Goal: Find specific page/section: Find specific page/section

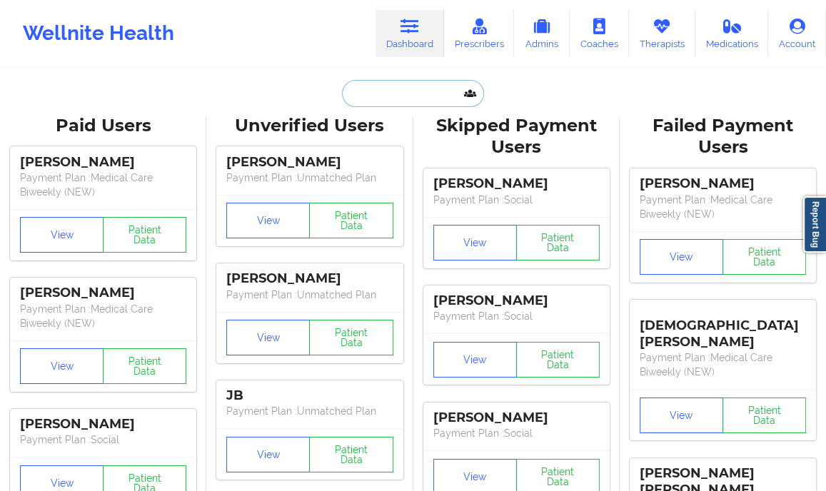
click at [369, 96] on input "text" at bounding box center [412, 93] width 141 height 27
paste input "[PERSON_NAME]"
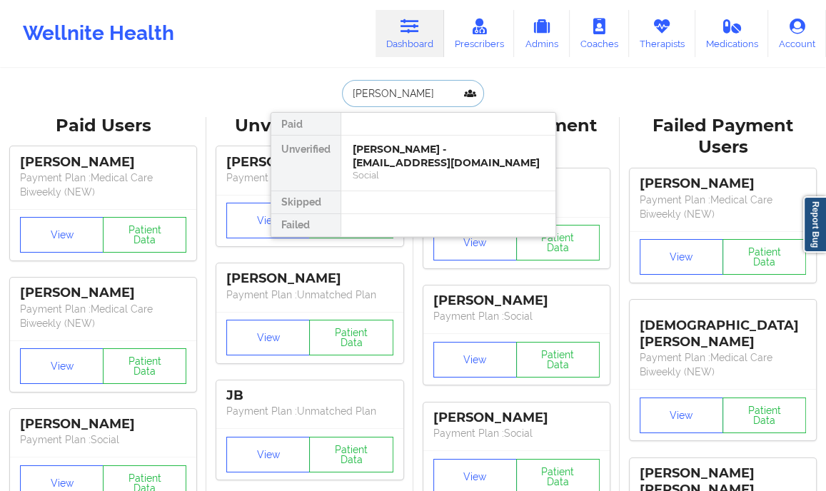
type input "[PERSON_NAME]"
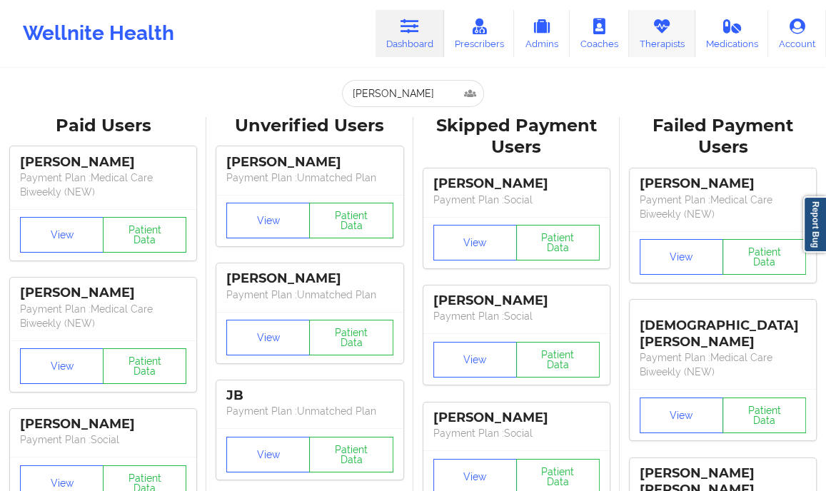
click at [661, 38] on link "Therapists" at bounding box center [662, 33] width 66 height 47
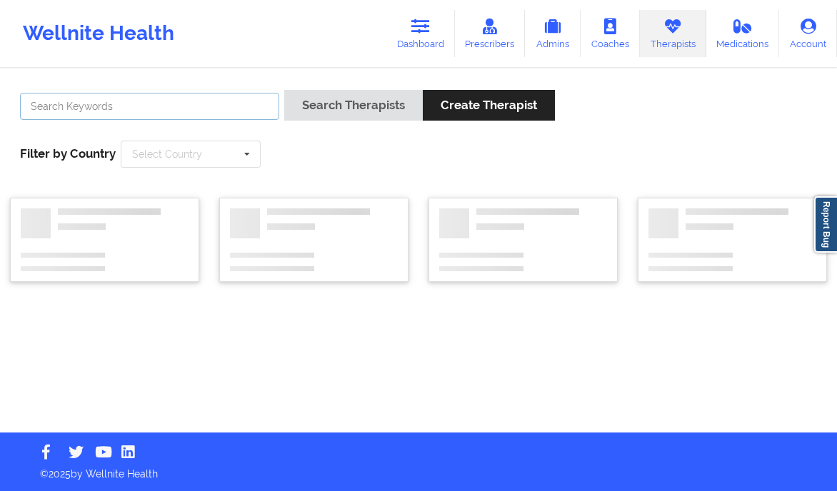
click at [177, 96] on input "text" at bounding box center [149, 106] width 259 height 27
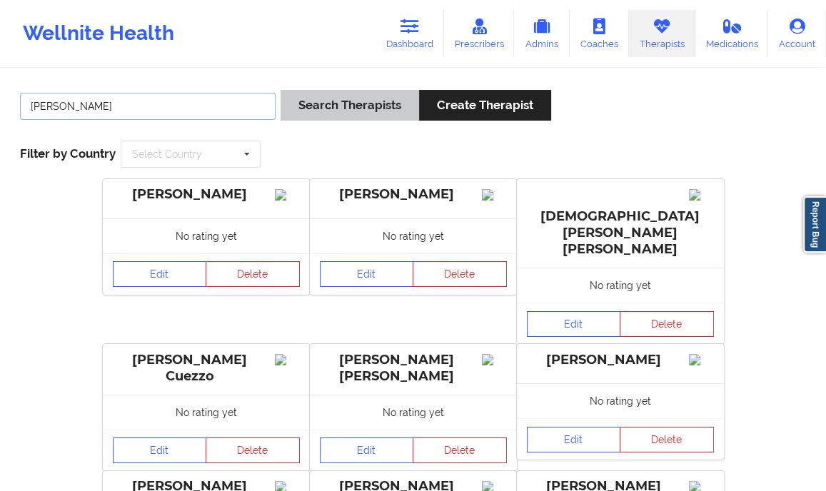
type input "[PERSON_NAME]"
click at [367, 105] on button "Search Therapists" at bounding box center [350, 105] width 138 height 31
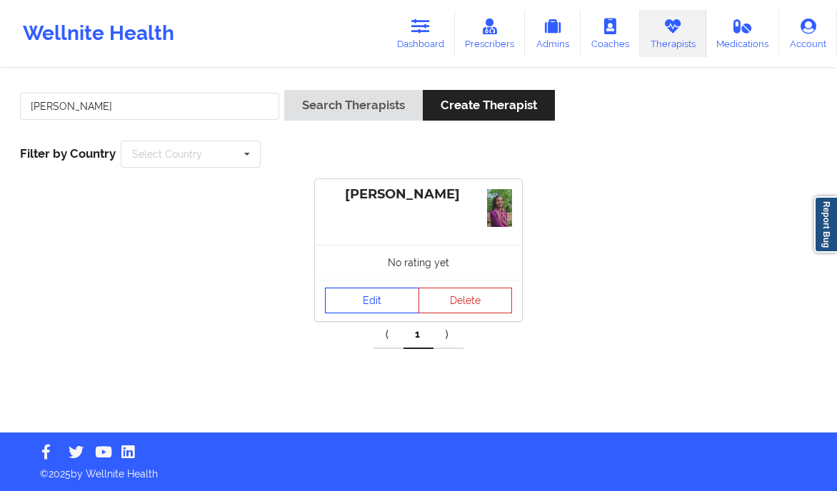
click at [357, 305] on link "Edit" at bounding box center [372, 301] width 94 height 26
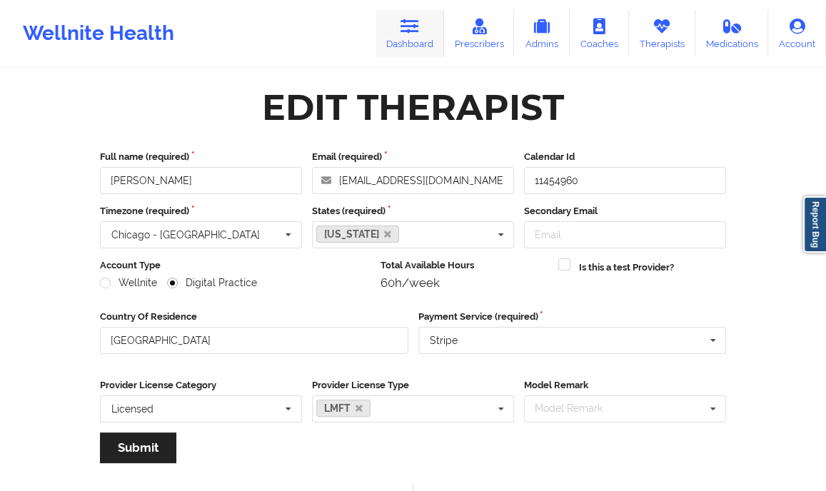
click at [407, 28] on icon at bounding box center [409, 27] width 19 height 16
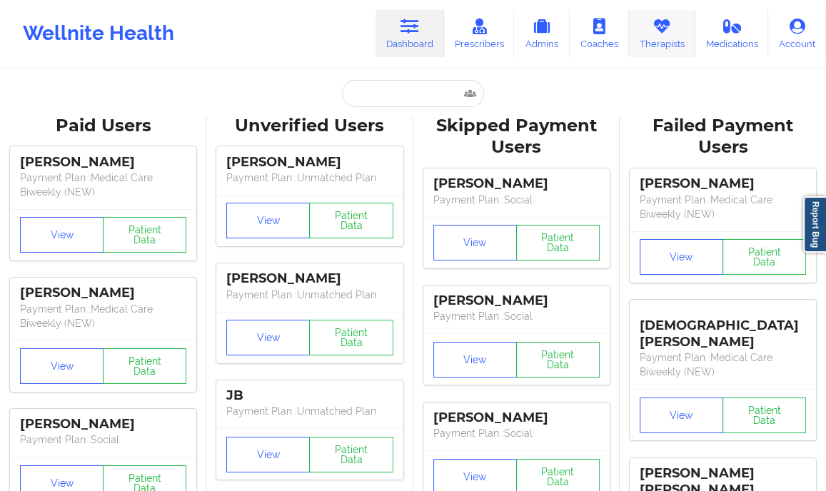
click at [667, 38] on link "Therapists" at bounding box center [662, 33] width 66 height 47
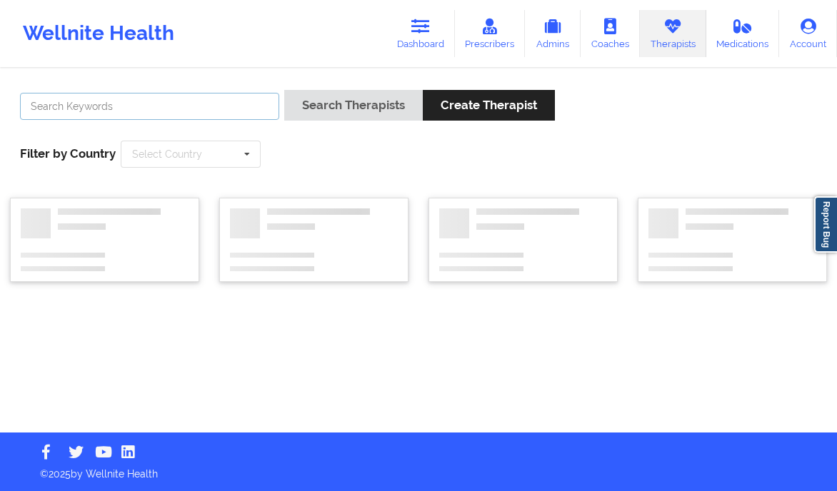
click at [148, 106] on input "text" at bounding box center [149, 106] width 259 height 27
paste input "[PERSON_NAME]"
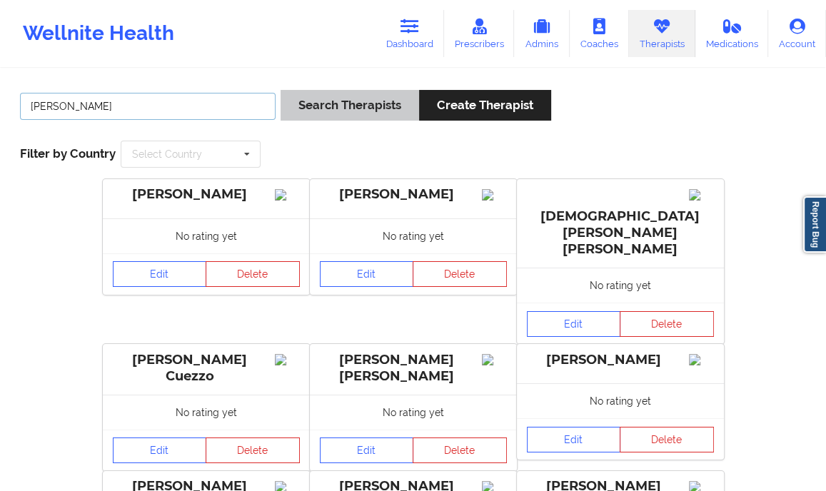
type input "[PERSON_NAME]"
click at [367, 110] on button "Search Therapists" at bounding box center [350, 105] width 138 height 31
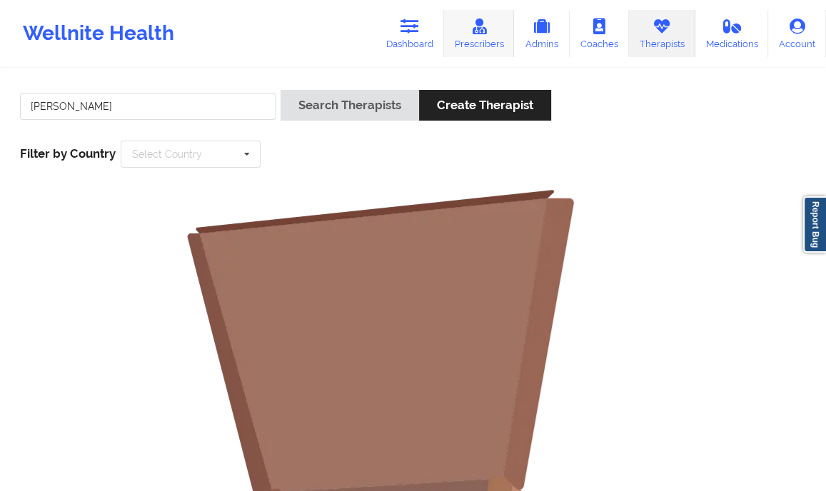
click at [469, 31] on link "Prescribers" at bounding box center [479, 33] width 71 height 47
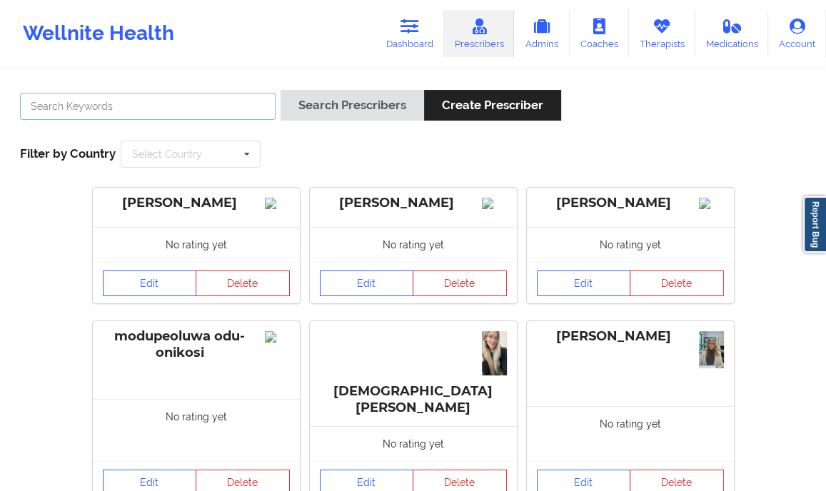
click at [146, 105] on input "text" at bounding box center [148, 106] width 256 height 27
paste input "[PERSON_NAME]"
type input "[PERSON_NAME]"
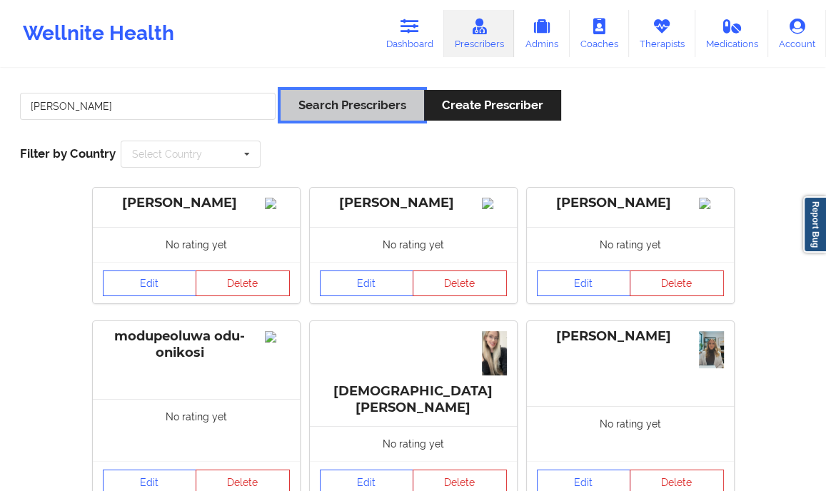
click at [366, 117] on button "Search Prescribers" at bounding box center [352, 105] width 143 height 31
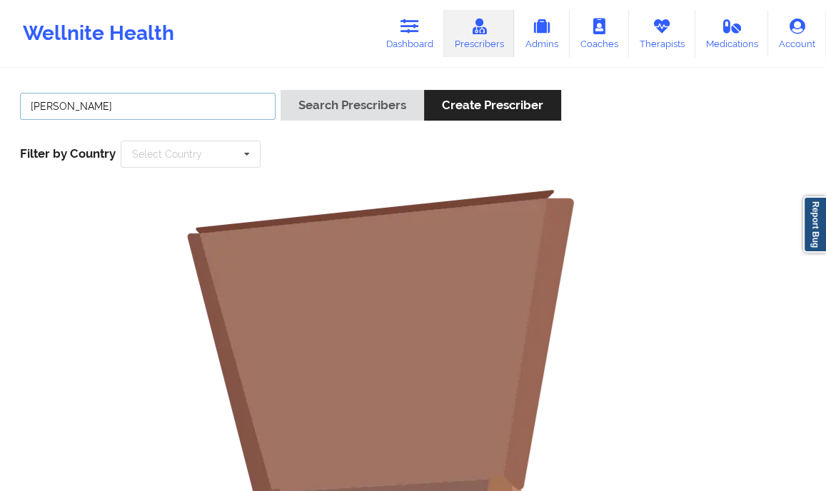
click at [74, 104] on input "[PERSON_NAME]" at bounding box center [148, 106] width 256 height 27
